Goal: Task Accomplishment & Management: Manage account settings

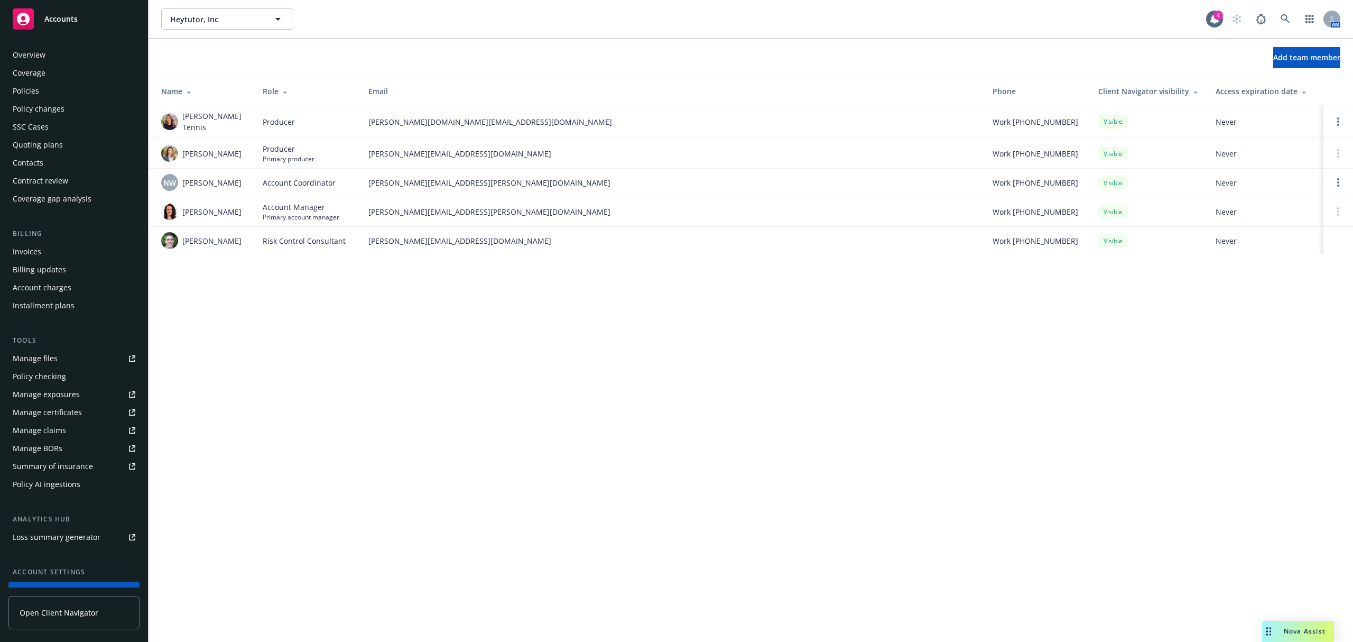
scroll to position [83, 0]
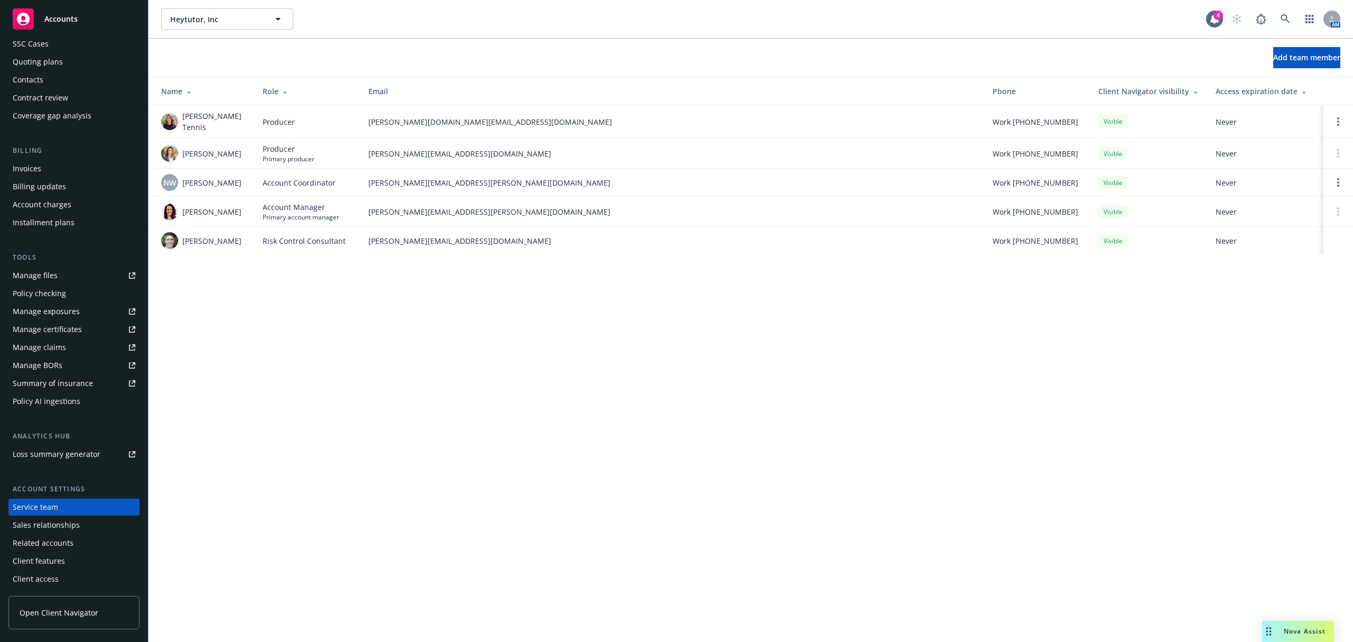
click at [66, 23] on span "Accounts" at bounding box center [60, 19] width 33 height 8
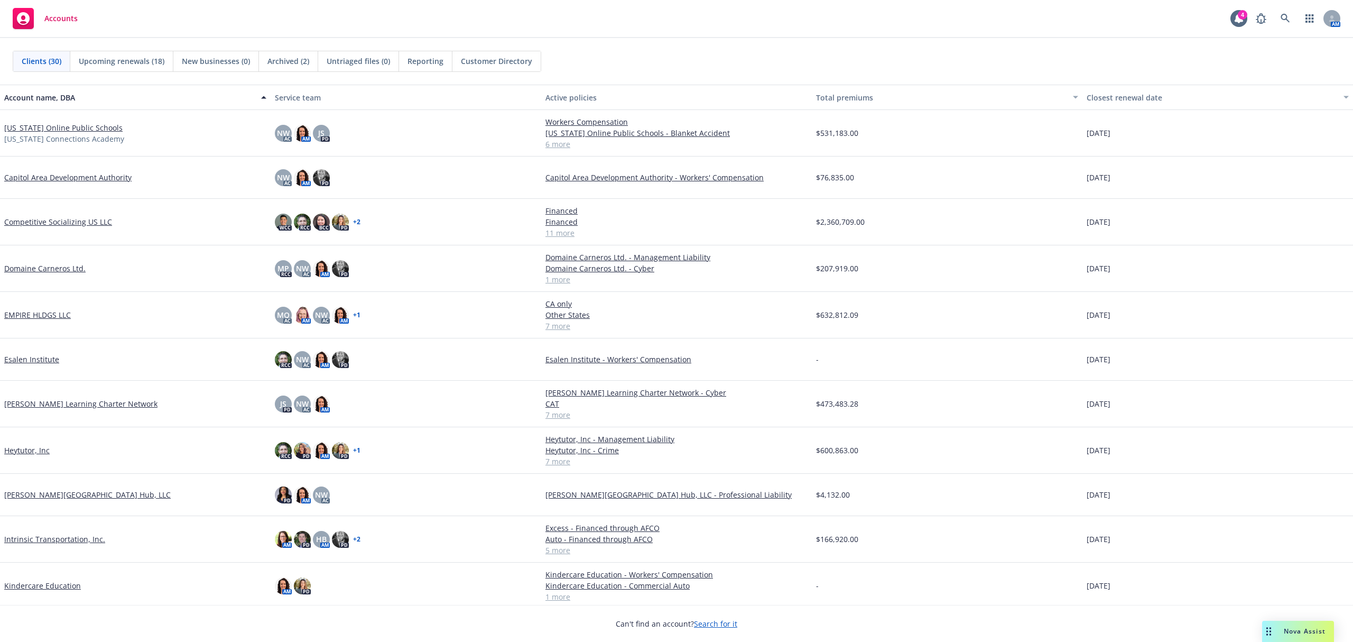
scroll to position [211, 0]
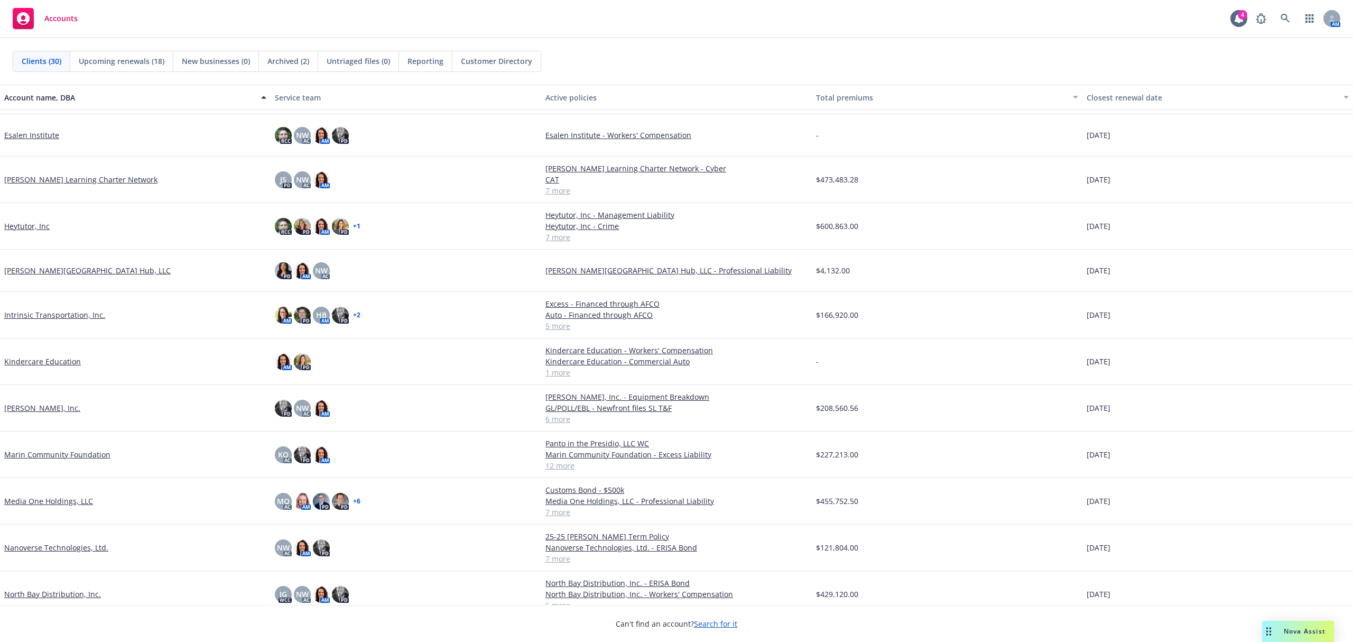
click at [63, 546] on link "Nanoverse Technologies, Ltd." at bounding box center [56, 547] width 104 height 11
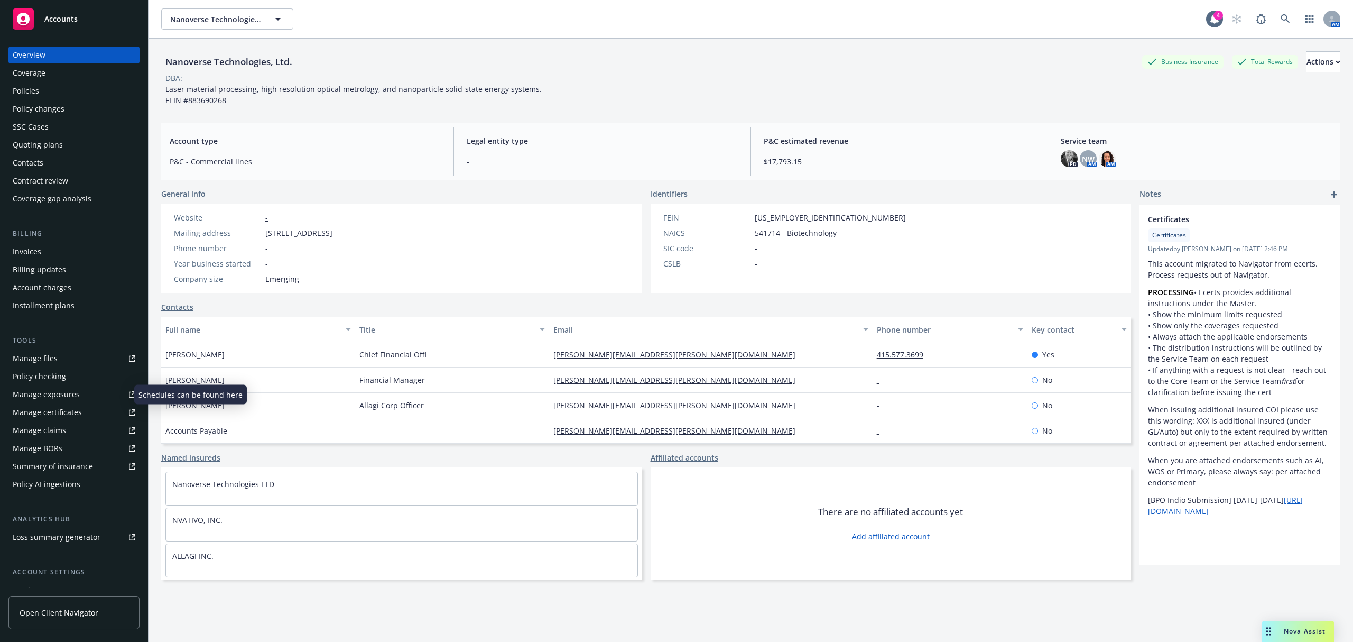
click at [64, 392] on div "Manage exposures" at bounding box center [46, 394] width 67 height 17
click at [60, 15] on span "Accounts" at bounding box center [60, 19] width 33 height 8
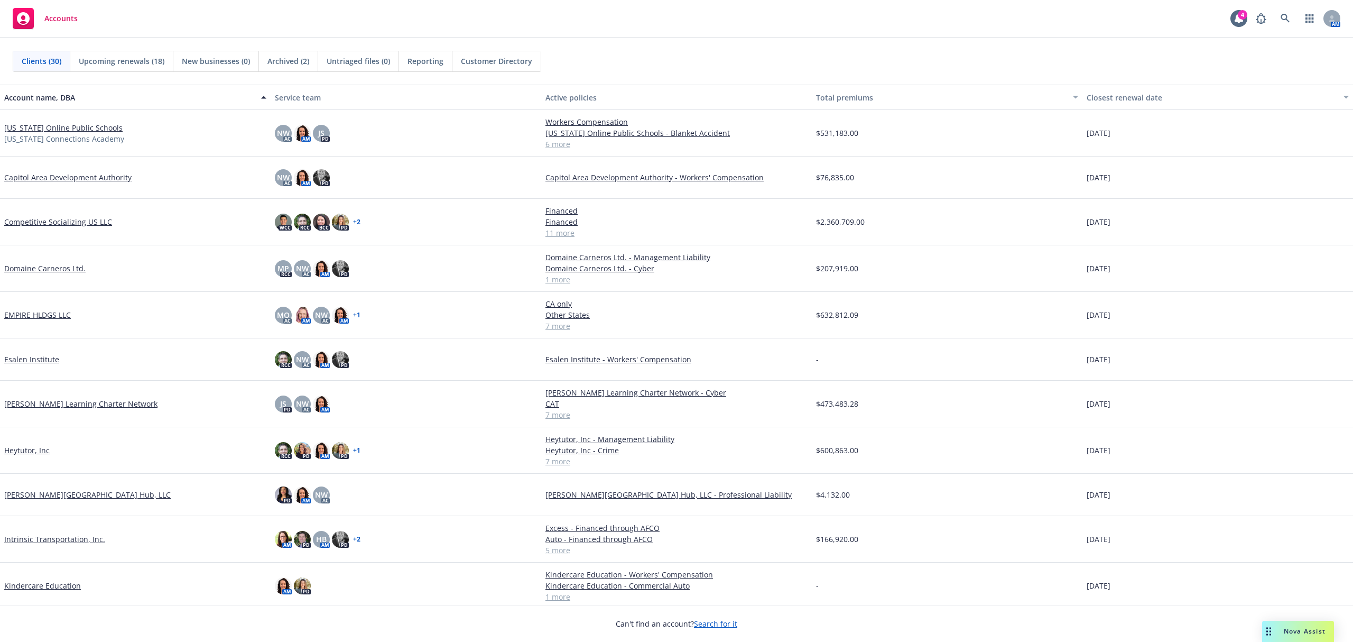
click at [45, 317] on link "EMPIRE HLDGS LLC" at bounding box center [37, 314] width 67 height 11
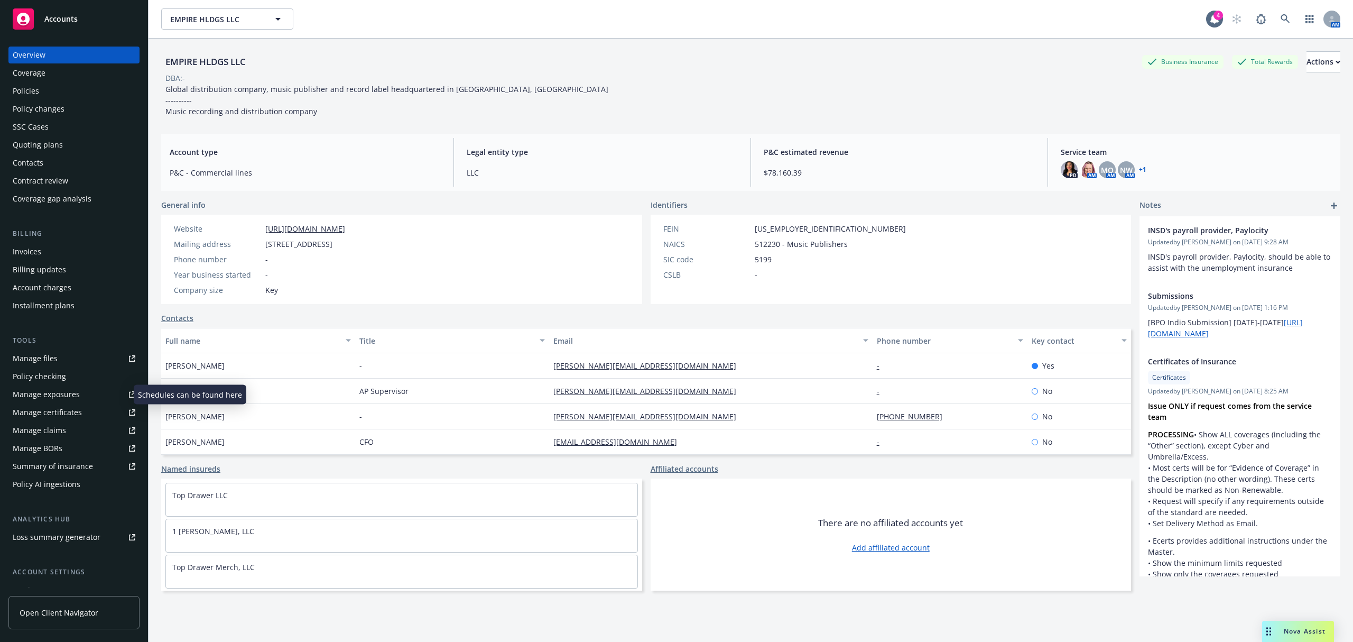
click at [79, 391] on link "Manage exposures" at bounding box center [73, 394] width 131 height 17
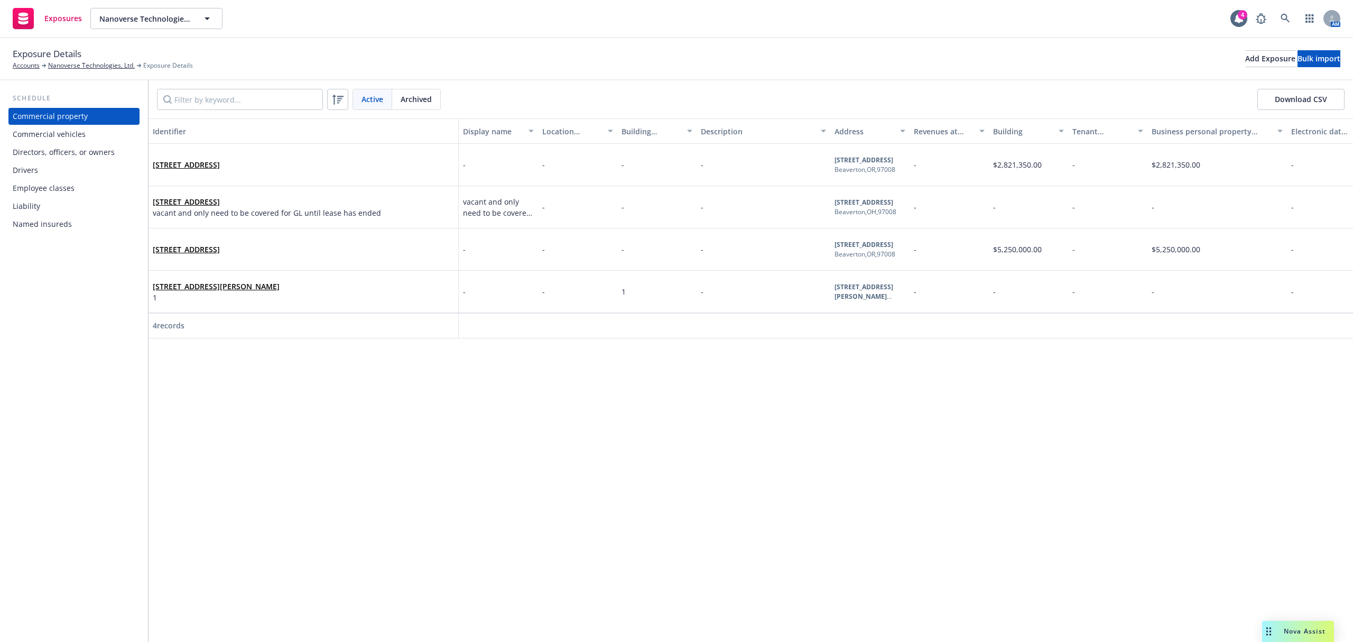
click at [66, 172] on div "Drivers" at bounding box center [74, 170] width 123 height 17
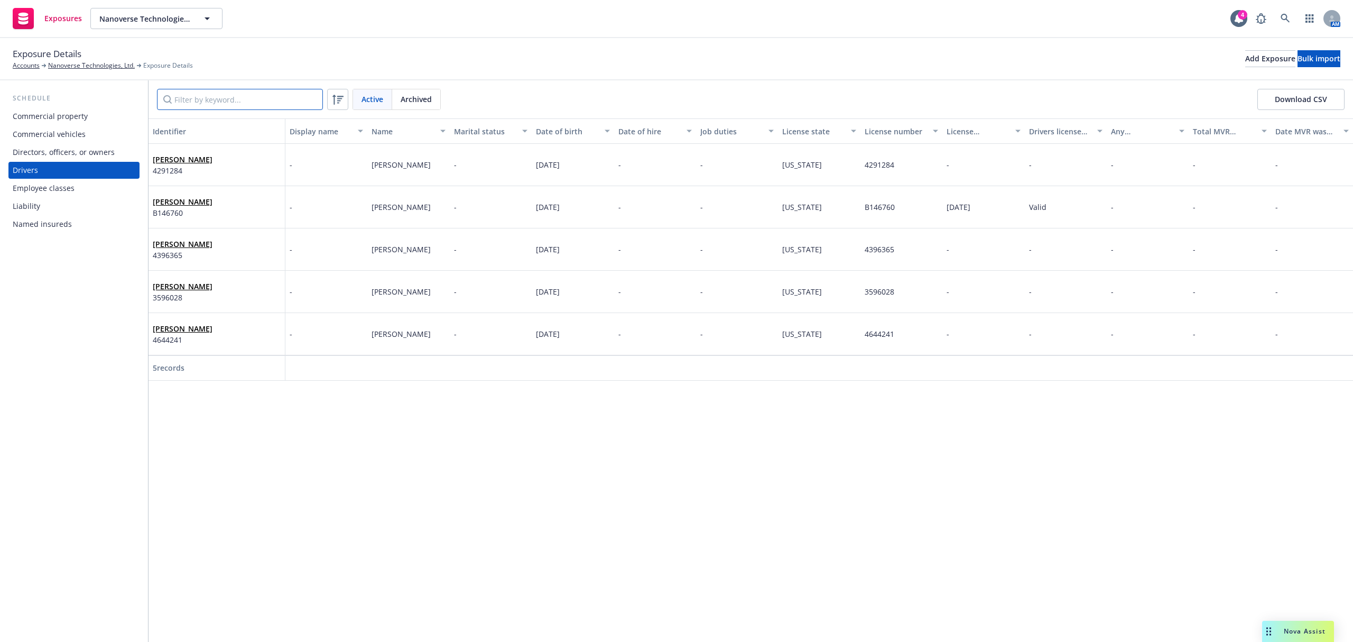
click at [204, 101] on input "Filter by keyword..." at bounding box center [240, 99] width 166 height 21
click at [208, 242] on link "Miachael Joe Park" at bounding box center [183, 244] width 60 height 10
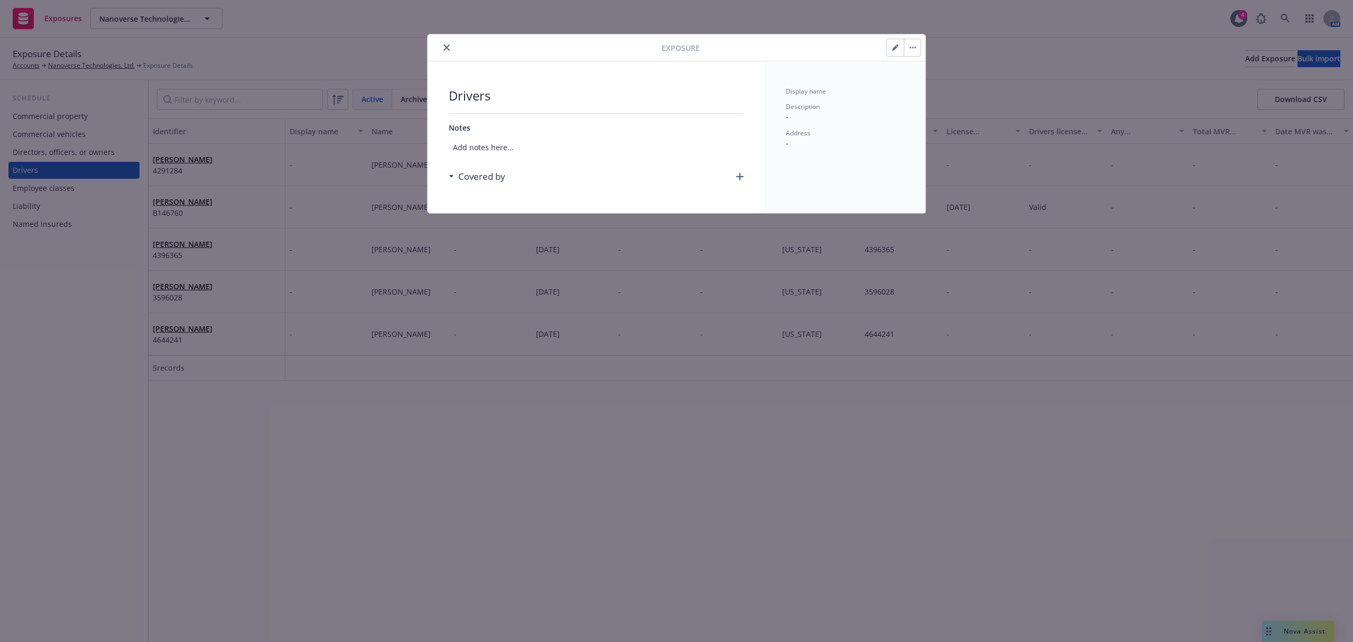
click at [910, 48] on icon "button" at bounding box center [913, 48] width 6 height 2
click at [922, 75] on link "Archive" at bounding box center [934, 77] width 60 height 21
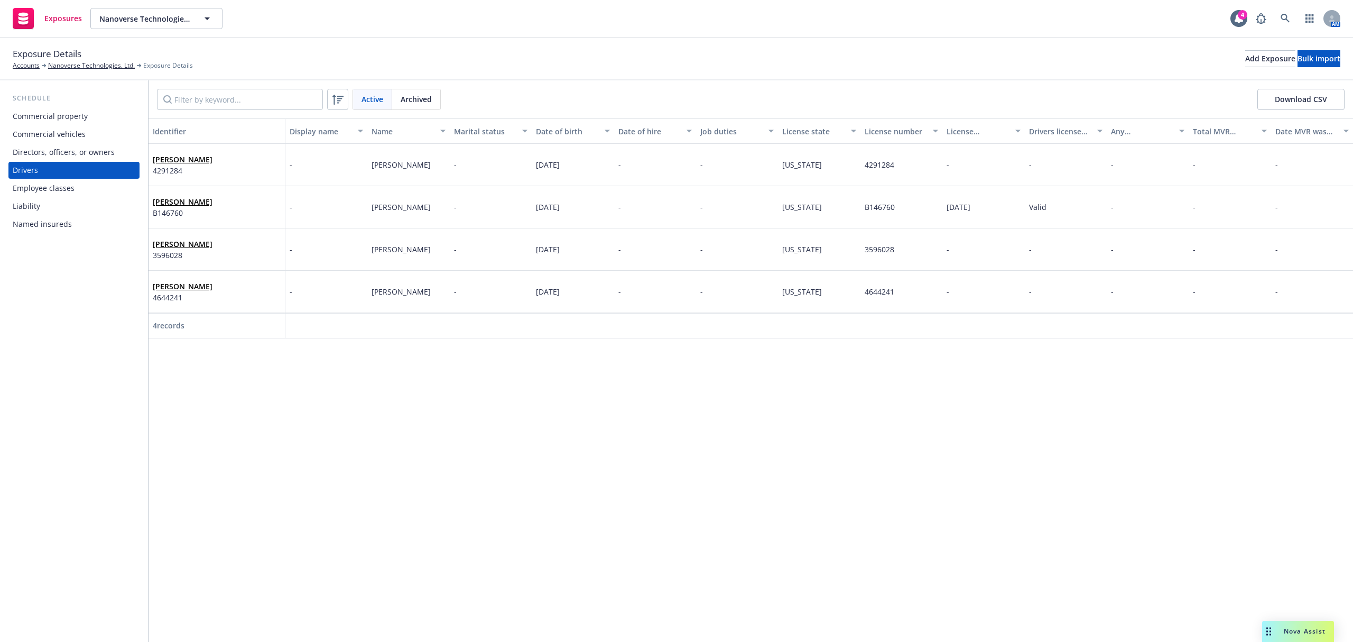
click at [422, 106] on div "Archived" at bounding box center [416, 99] width 48 height 20
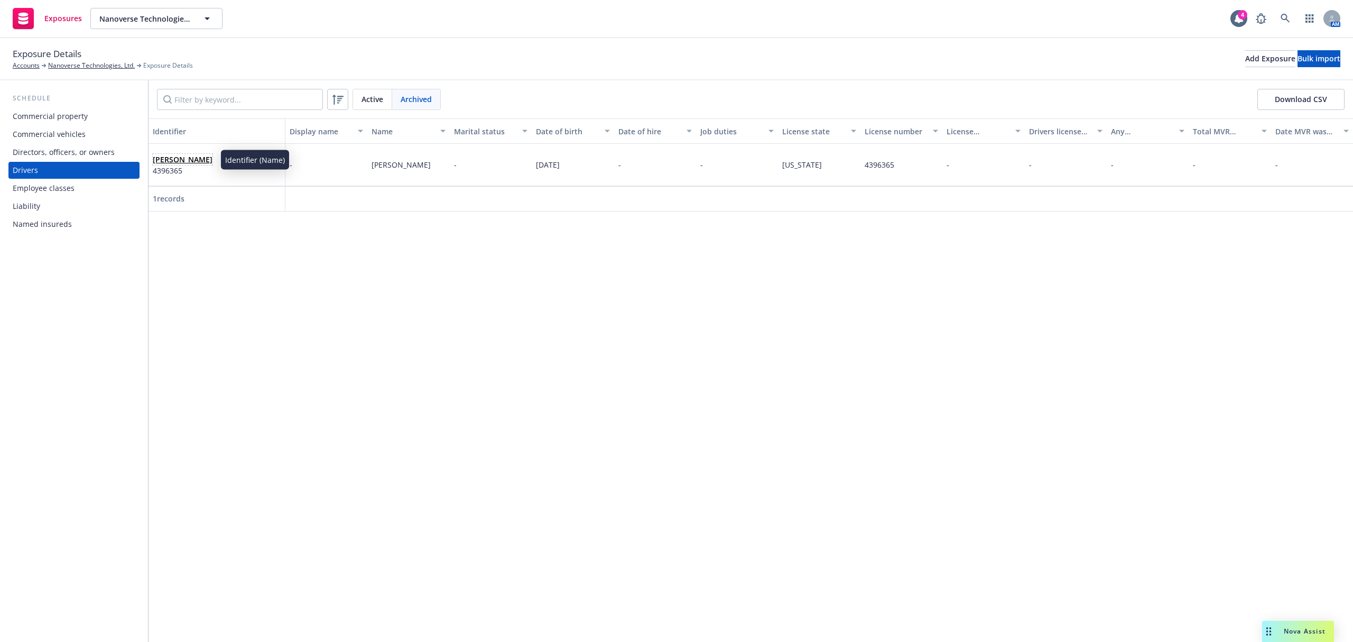
click at [206, 159] on link "Miachael Joe Park" at bounding box center [183, 159] width 60 height 10
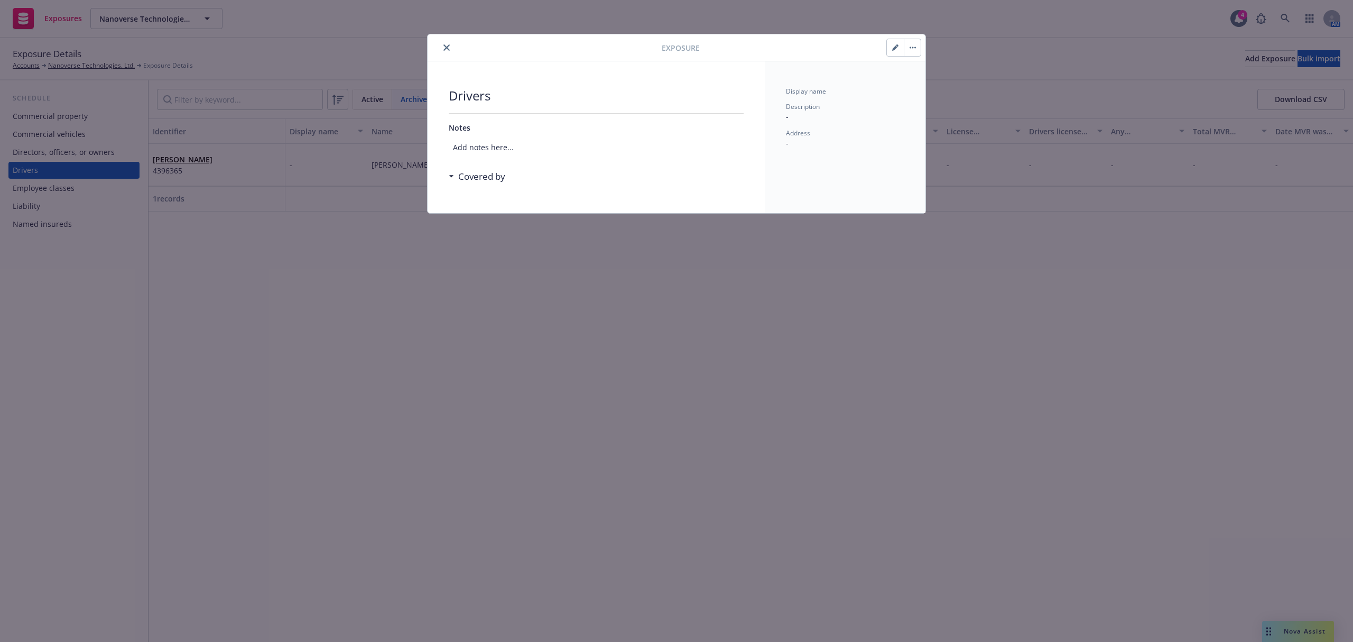
click at [810, 119] on div "Description -" at bounding box center [845, 112] width 118 height 20
click at [889, 53] on button "button" at bounding box center [895, 47] width 17 height 17
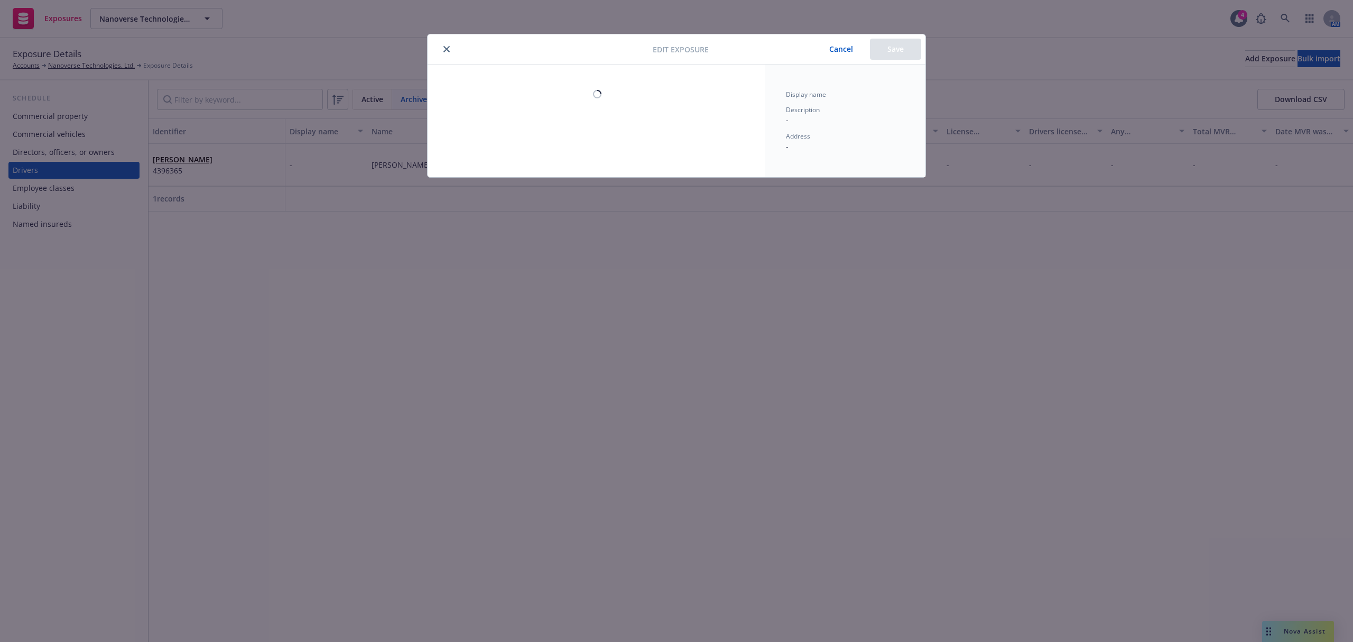
select select "OR"
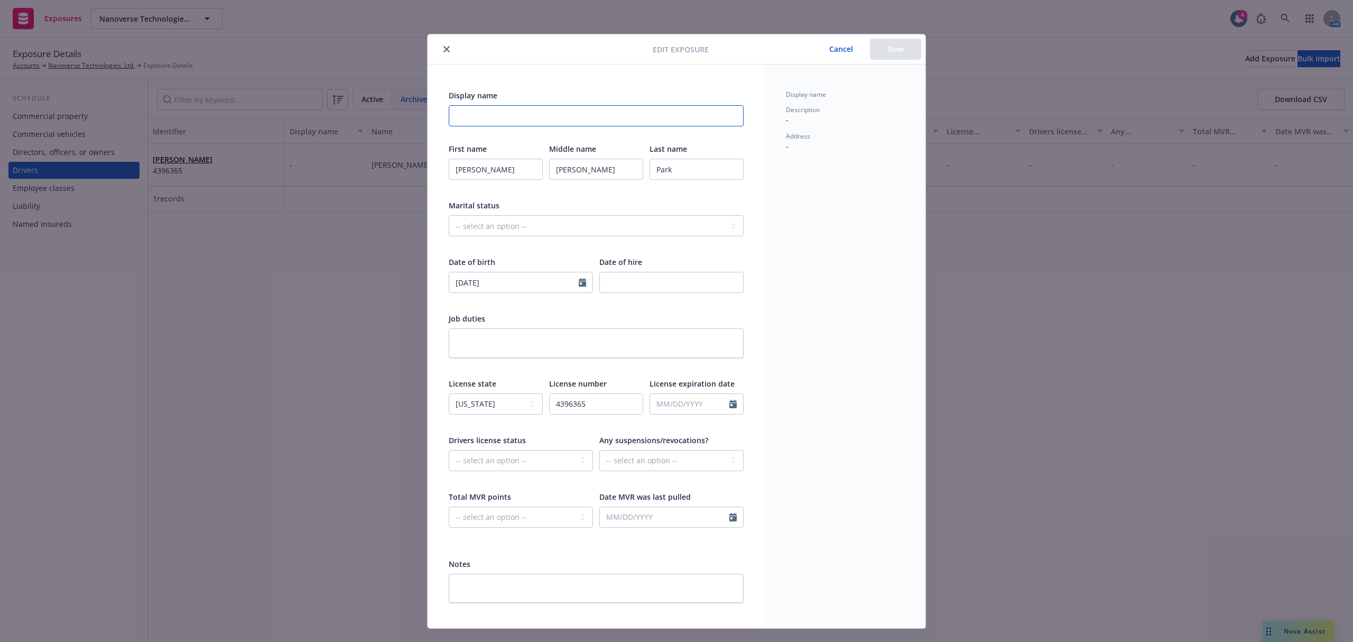
click at [516, 117] on input "Display name" at bounding box center [596, 115] width 295 height 21
type input "Archived per meeting 9/25/25"
click at [882, 53] on button "Save" at bounding box center [895, 49] width 51 height 21
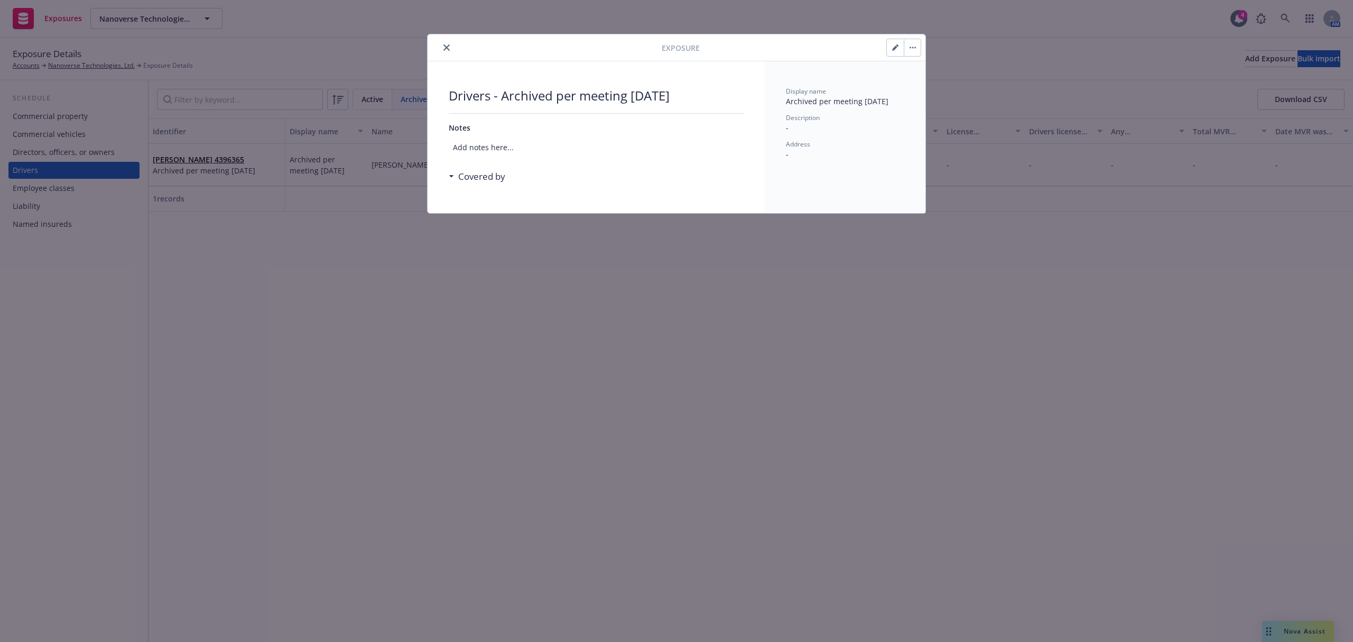
click at [446, 52] on button "close" at bounding box center [446, 47] width 13 height 13
